Goal: Information Seeking & Learning: Learn about a topic

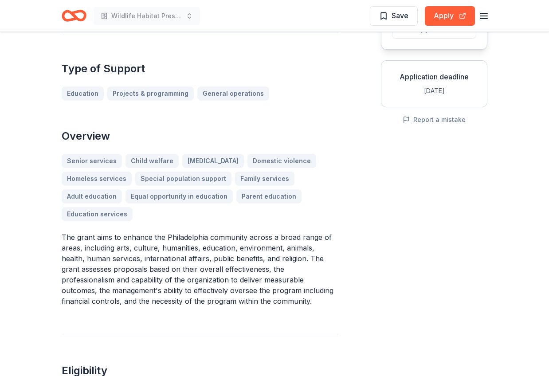
scroll to position [141, 0]
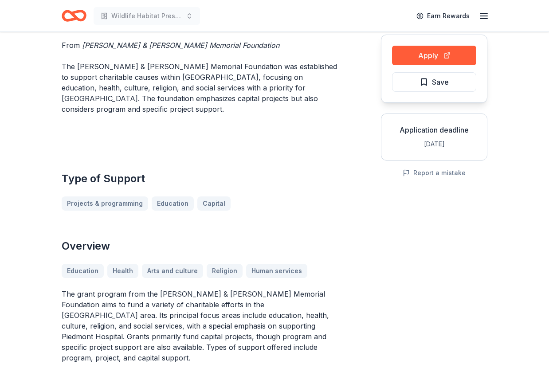
scroll to position [91, 0]
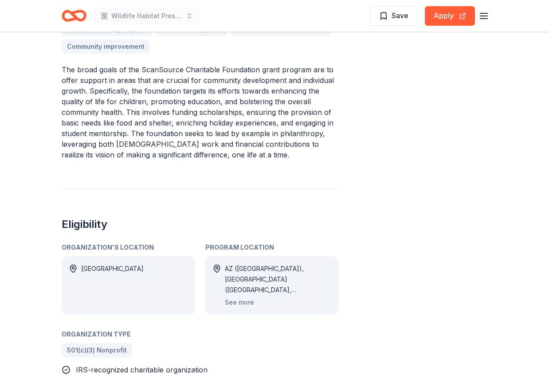
scroll to position [342, 0]
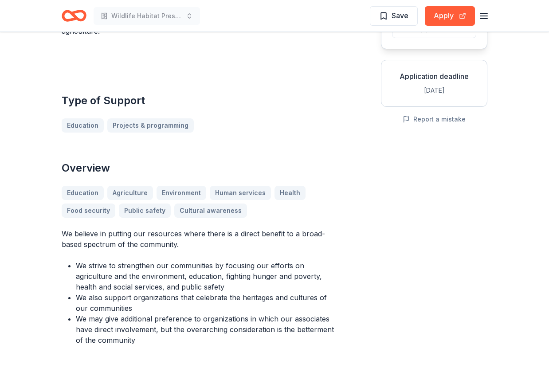
scroll to position [140, 0]
click at [449, 15] on button "Apply" at bounding box center [450, 16] width 50 height 20
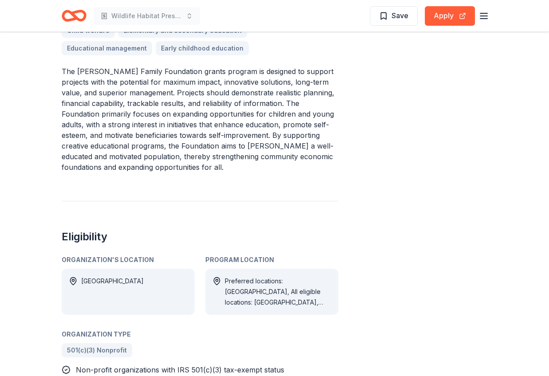
scroll to position [334, 0]
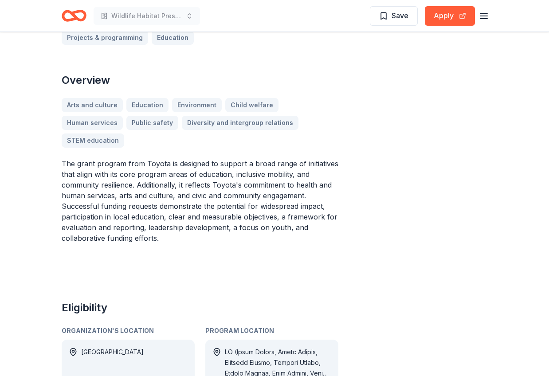
scroll to position [264, 0]
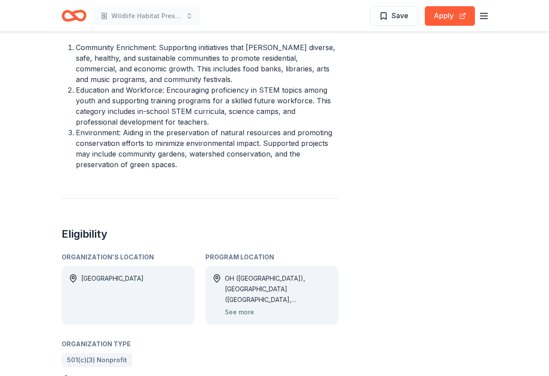
scroll to position [405, 0]
click at [242, 313] on button "See more" at bounding box center [239, 311] width 29 height 11
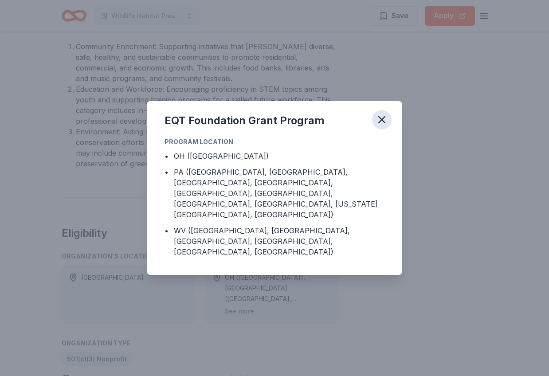
click at [382, 123] on icon "button" at bounding box center [382, 120] width 6 height 6
